Goal: Transaction & Acquisition: Purchase product/service

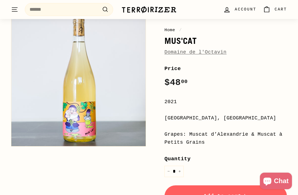
scroll to position [60, 0]
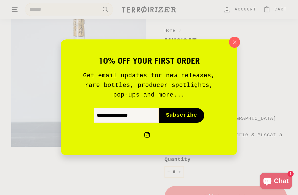
click at [232, 46] on icon "button" at bounding box center [235, 42] width 8 height 8
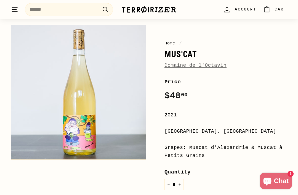
scroll to position [46, 0]
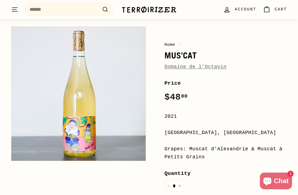
click at [178, 69] on link "Domaine de l'Octavin" at bounding box center [195, 67] width 62 height 6
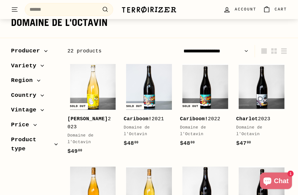
scroll to position [60, 0]
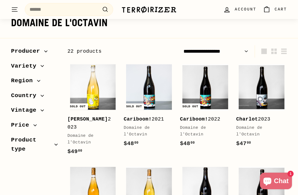
click at [205, 84] on img at bounding box center [205, 87] width 46 height 46
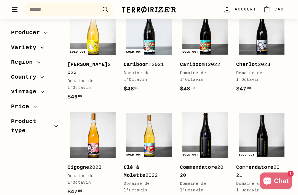
scroll to position [114, 0]
click at [98, 41] on img at bounding box center [93, 33] width 46 height 46
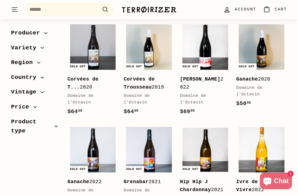
scroll to position [306, 0]
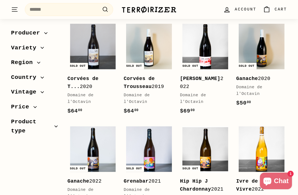
click at [156, 42] on img at bounding box center [149, 47] width 46 height 46
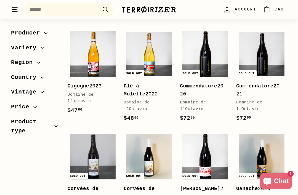
scroll to position [181, 0]
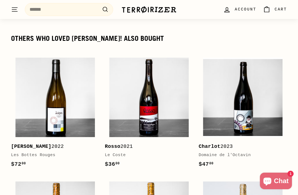
scroll to position [692, 0]
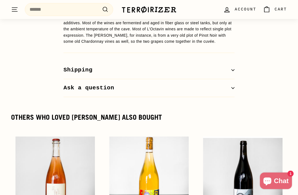
scroll to position [559, 0]
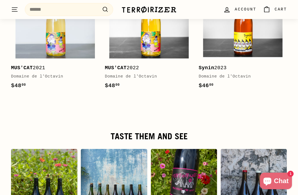
scroll to position [950, 0]
